Goal: Transaction & Acquisition: Subscribe to service/newsletter

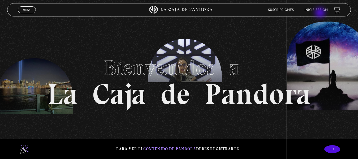
scroll to position [631, 0]
click at [324, 11] on link "Inicie sesión" at bounding box center [316, 9] width 23 height 3
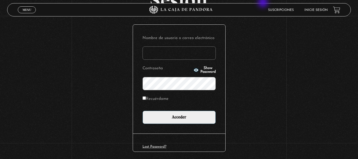
click at [189, 56] on input "Nombre de usuario o correo electrónico" at bounding box center [179, 52] width 73 height 13
type input "[EMAIL_ADDRESS][DOMAIN_NAME]"
click at [160, 148] on link "Lost Password?" at bounding box center [155, 146] width 24 height 3
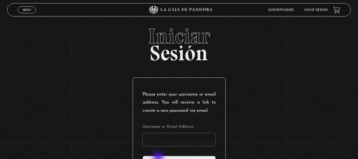
scroll to position [27, 0]
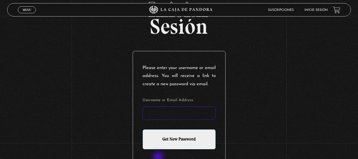
click at [185, 117] on input "Username or Email Address *" at bounding box center [179, 113] width 73 height 13
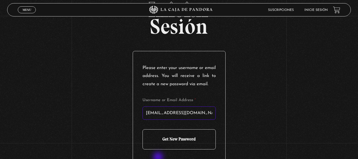
type input "[EMAIL_ADDRESS][DOMAIN_NAME]"
click at [191, 143] on input "Get New Password" at bounding box center [179, 139] width 73 height 20
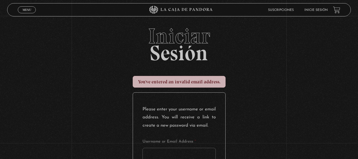
scroll to position [631, 0]
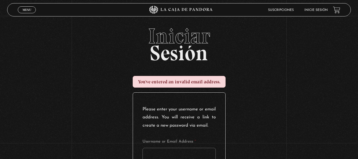
click at [290, 9] on link "Suscripciones" at bounding box center [281, 9] width 26 height 3
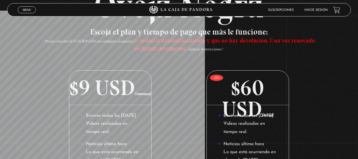
scroll to position [27, 0]
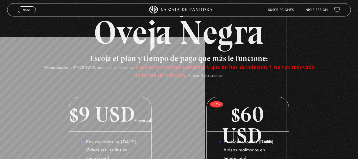
click at [111, 116] on p "$9 USD /mensual" at bounding box center [110, 114] width 82 height 35
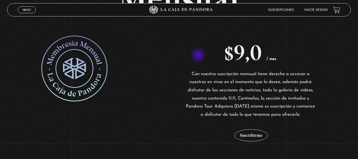
scroll to position [133, 0]
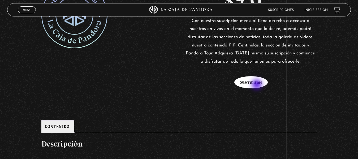
click at [258, 85] on button "Suscribirme" at bounding box center [251, 82] width 33 height 12
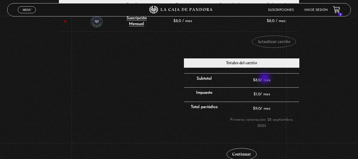
scroll to position [133, 0]
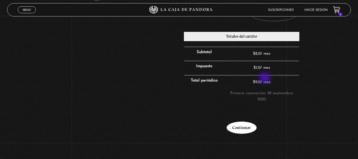
click at [247, 125] on link "Continuar" at bounding box center [242, 128] width 30 height 12
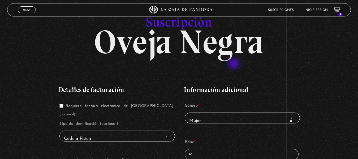
scroll to position [53, 0]
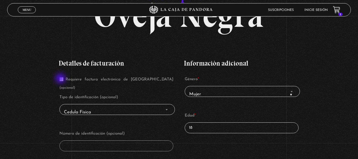
click at [62, 79] on input "Requiere factura electrónica de Costa Rica (opcional)" at bounding box center [61, 79] width 4 height 4
checkbox input "true"
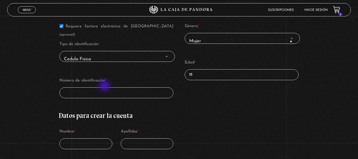
click at [105, 87] on input "Número de identificación *" at bounding box center [116, 92] width 114 height 11
type input "6-0095-0900"
drag, startPoint x: 67, startPoint y: 84, endPoint x: 89, endPoint y: 35, distance: 53.5
click at [67, 87] on input "6-0095-0900" at bounding box center [116, 92] width 114 height 11
click at [93, 88] on input "6-0095-0900" at bounding box center [116, 92] width 114 height 11
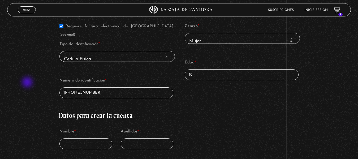
drag, startPoint x: 34, startPoint y: 83, endPoint x: 27, endPoint y: 83, distance: 7.2
type input "8-0095-0900"
click at [226, 39] on span "× Mujer" at bounding box center [242, 41] width 111 height 12
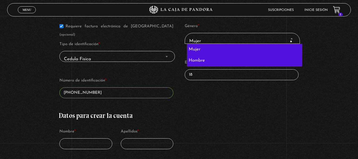
select select "hombre"
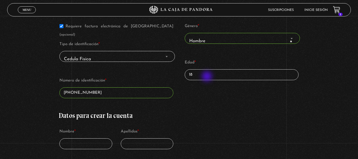
click at [207, 75] on input "18" at bounding box center [242, 74] width 114 height 11
type input "1"
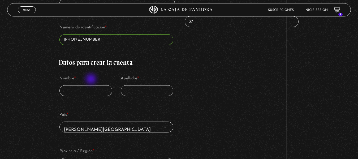
type input "37"
click at [92, 85] on input "Nombre *" at bounding box center [85, 90] width 53 height 11
type input "[PERSON_NAME]"
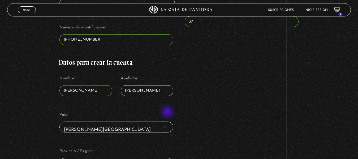
scroll to position [212, 0]
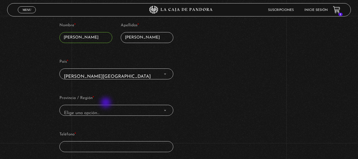
type input "Aburto Baez"
click at [106, 107] on span "Elige una opción…" at bounding box center [116, 113] width 109 height 12
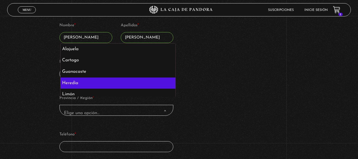
select select "CR-H"
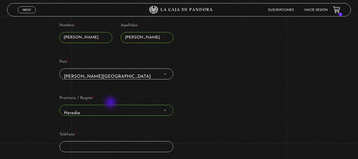
scroll to position [266, 0]
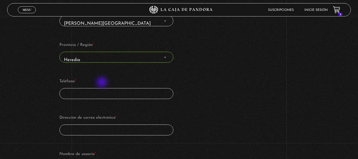
click at [103, 88] on input "Teléfono *" at bounding box center [116, 93] width 114 height 11
type input "87184640"
click at [112, 125] on input "Dirección de correo electrónico *" at bounding box center [116, 130] width 114 height 11
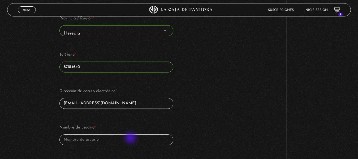
scroll to position [319, 0]
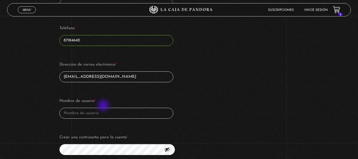
type input "jonnyalxbr@gmail.com"
click at [104, 108] on input "Nombre de usuario *" at bounding box center [116, 113] width 114 height 11
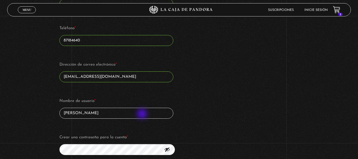
scroll to position [372, 0]
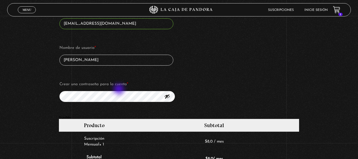
type input "Jon Alex"
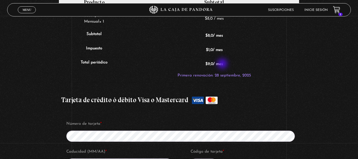
scroll to position [558, 0]
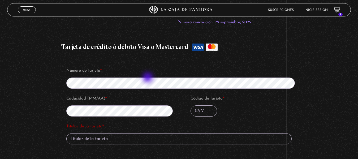
type input "BCR 360"
click at [200, 105] on input "Código de tarjeta *" at bounding box center [204, 110] width 27 height 11
type input "JONNY ABURTO BAEZ"
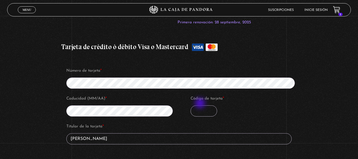
click at [201, 105] on input "Código de tarjeta *" at bounding box center [204, 110] width 27 height 11
type input "971"
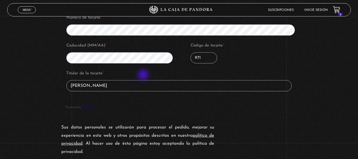
scroll to position [664, 0]
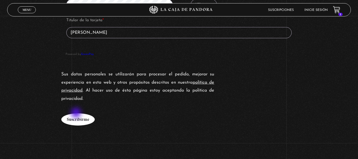
click at [77, 113] on button "Suscribirme" at bounding box center [77, 119] width 33 height 12
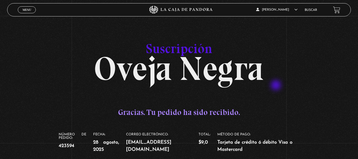
click at [25, 10] on span "Menu" at bounding box center [27, 9] width 9 height 3
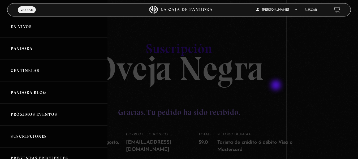
click at [24, 28] on link "En vivos" at bounding box center [54, 27] width 108 height 22
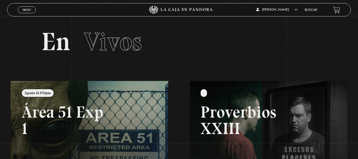
click at [31, 10] on span "Menu" at bounding box center [27, 9] width 9 height 3
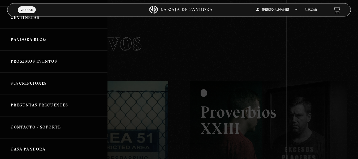
scroll to position [27, 0]
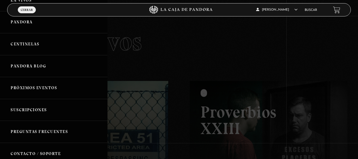
click at [51, 84] on link "Próximos Eventos" at bounding box center [54, 88] width 108 height 22
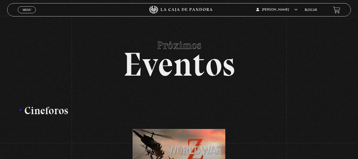
click at [30, 11] on span "Menu" at bounding box center [27, 9] width 9 height 3
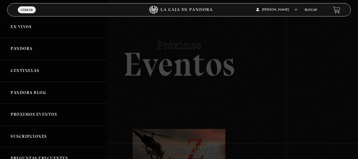
click at [18, 25] on link "En vivos" at bounding box center [54, 27] width 108 height 22
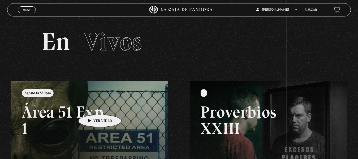
click at [92, 107] on link at bounding box center [190, 160] width 358 height 159
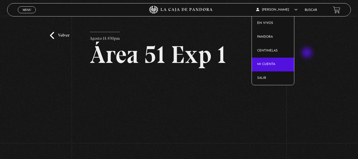
click at [275, 61] on link "Mi cuenta" at bounding box center [273, 65] width 42 height 14
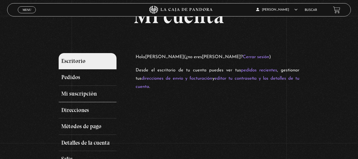
scroll to position [53, 0]
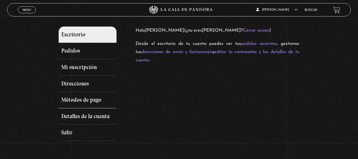
click at [92, 100] on link "Métodos de pago" at bounding box center [88, 100] width 58 height 16
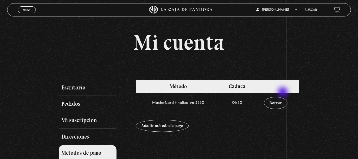
scroll to position [27, 0]
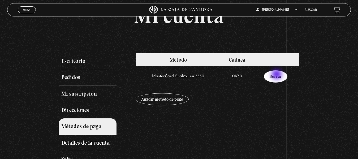
click at [278, 75] on link "Borrar" at bounding box center [276, 76] width 24 height 12
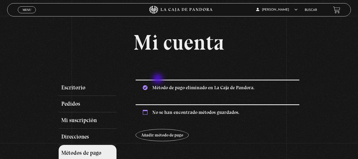
scroll to position [53, 0]
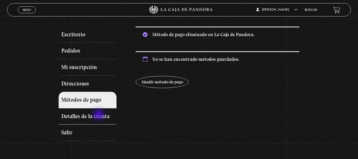
click at [99, 115] on link "Detalles de la cuenta" at bounding box center [88, 116] width 58 height 16
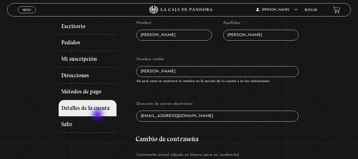
scroll to position [35, 0]
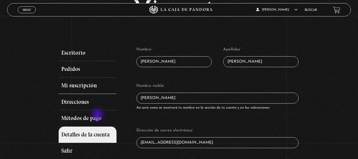
click at [82, 86] on link "Mi suscripción" at bounding box center [88, 86] width 58 height 16
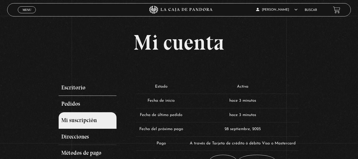
click at [83, 86] on link "Escritorio" at bounding box center [88, 88] width 58 height 16
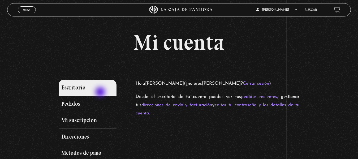
scroll to position [80, 0]
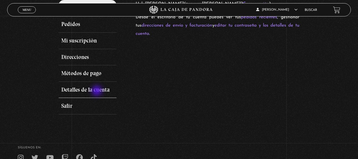
click at [97, 91] on link "Detalles de la cuenta" at bounding box center [88, 90] width 58 height 16
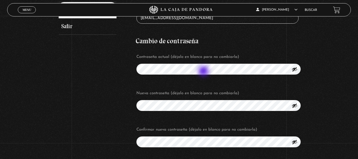
scroll to position [212, 0]
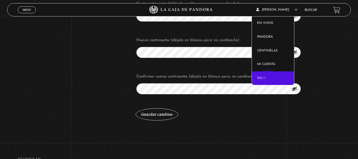
click at [268, 77] on link "Salir" at bounding box center [273, 78] width 42 height 14
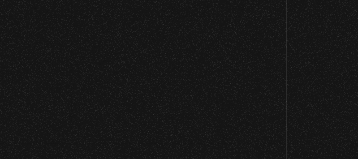
scroll to position [631, 0]
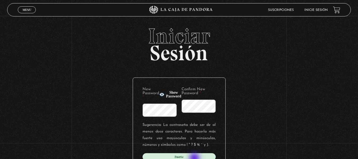
scroll to position [65, 0]
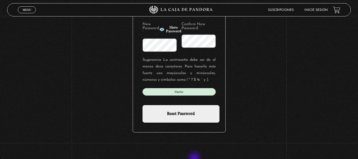
click at [193, 114] on input "Reset Password" at bounding box center [181, 114] width 77 height 18
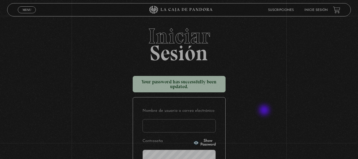
scroll to position [631, 0]
